Goal: Check status: Check status

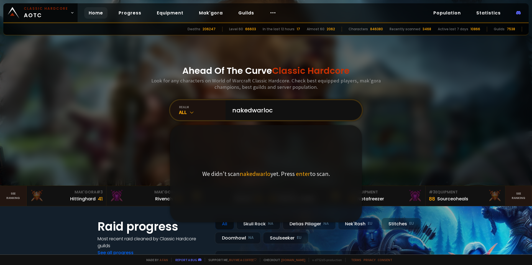
type input "nakedwarlock"
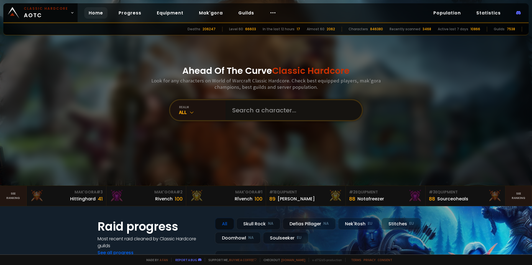
click at [259, 105] on input "text" at bounding box center [292, 110] width 126 height 20
type input "grillsmage"
